Goal: Find specific page/section: Find specific page/section

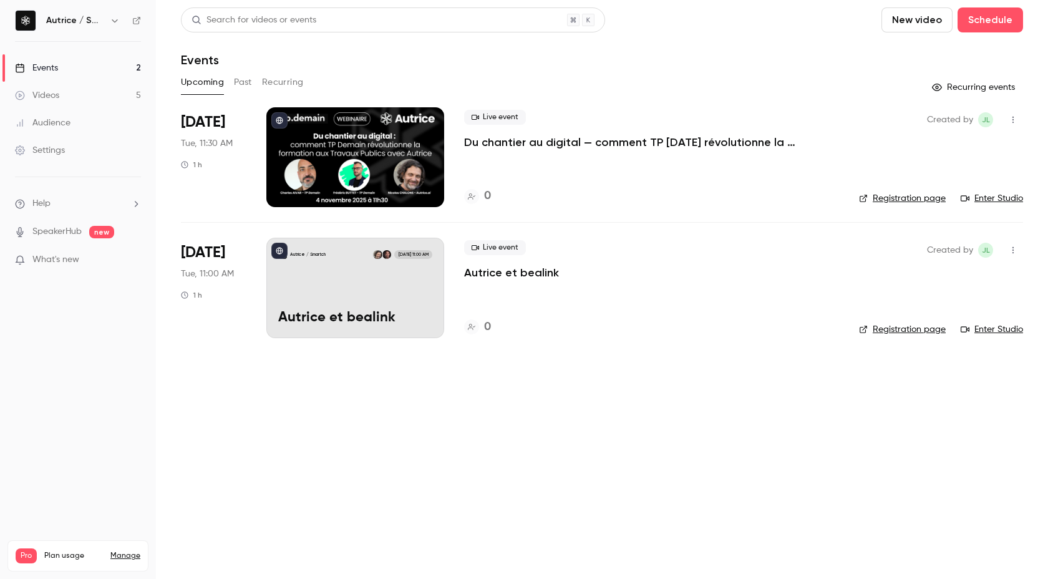
click at [359, 162] on div at bounding box center [355, 157] width 178 height 100
